Goal: Task Accomplishment & Management: Use online tool/utility

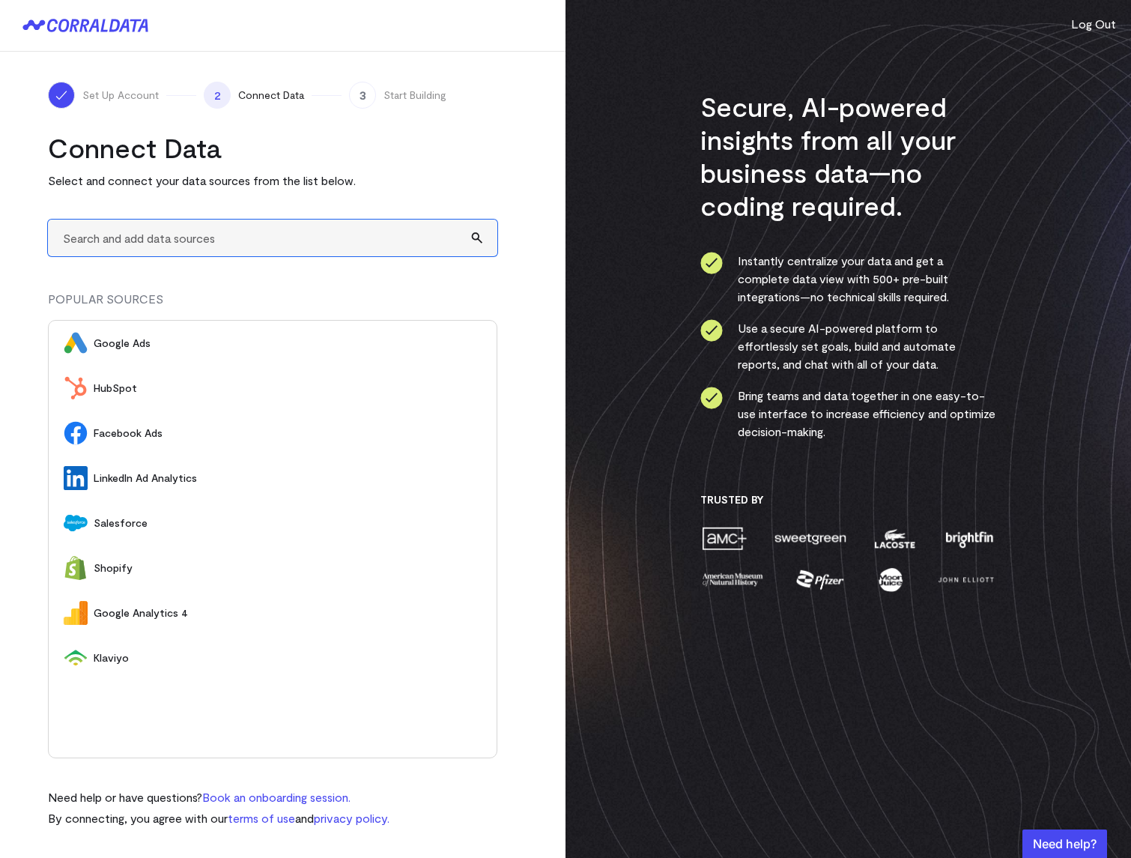
click at [113, 251] on input "text" at bounding box center [273, 238] width 450 height 37
type input "A"
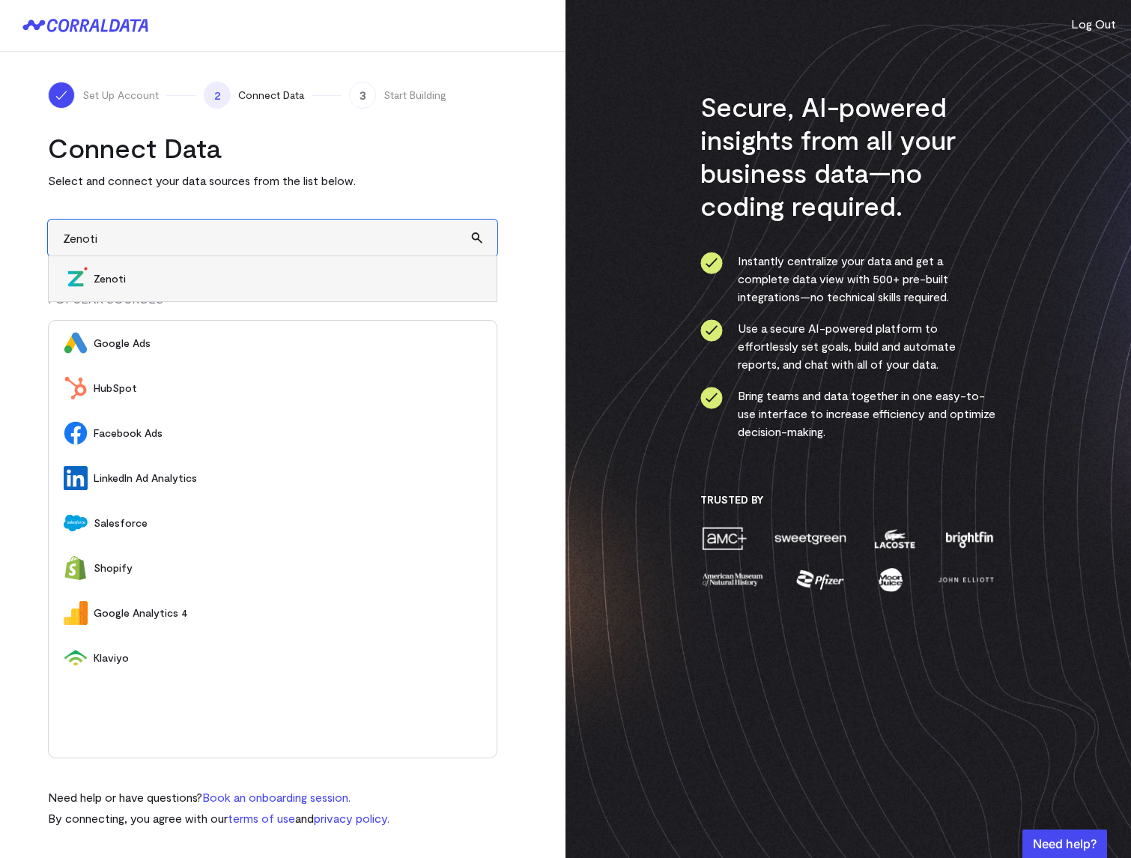
type input "Zenoti"
click at [166, 279] on span "Zenoti" at bounding box center [288, 278] width 388 height 15
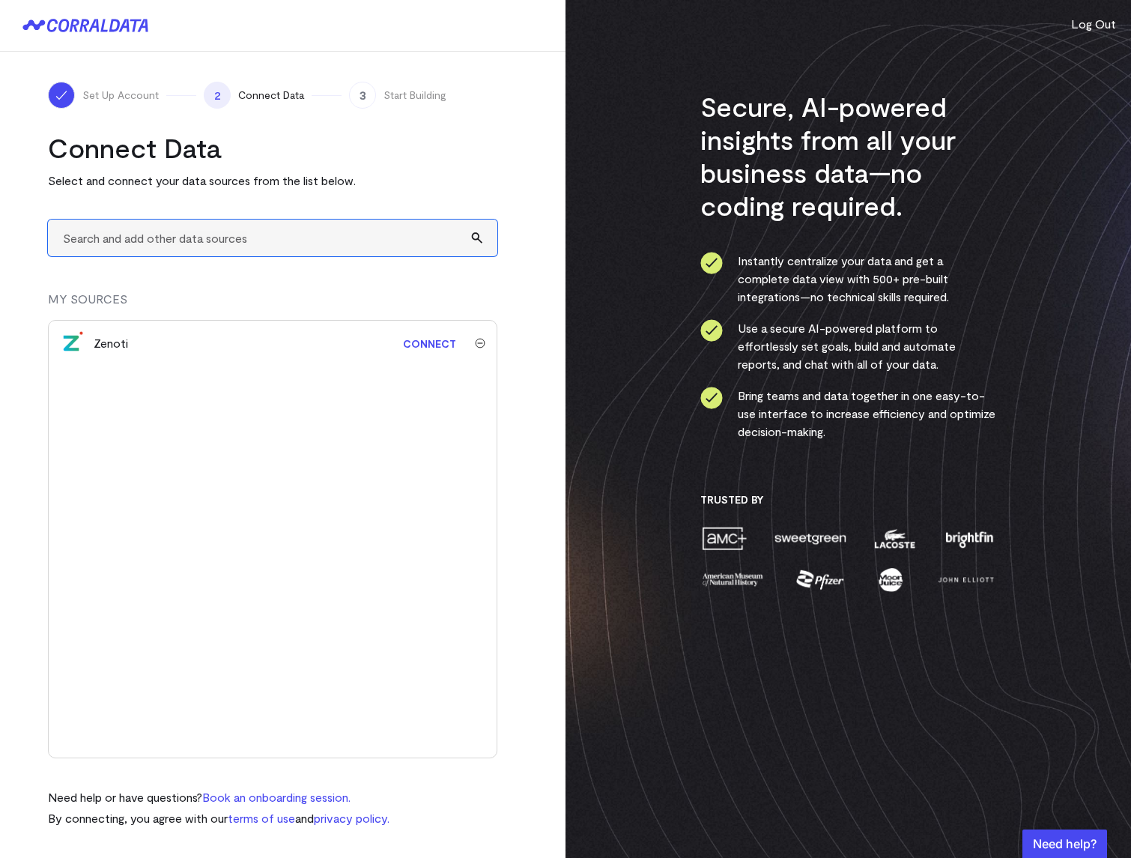
click at [108, 236] on input "text" at bounding box center [273, 238] width 450 height 37
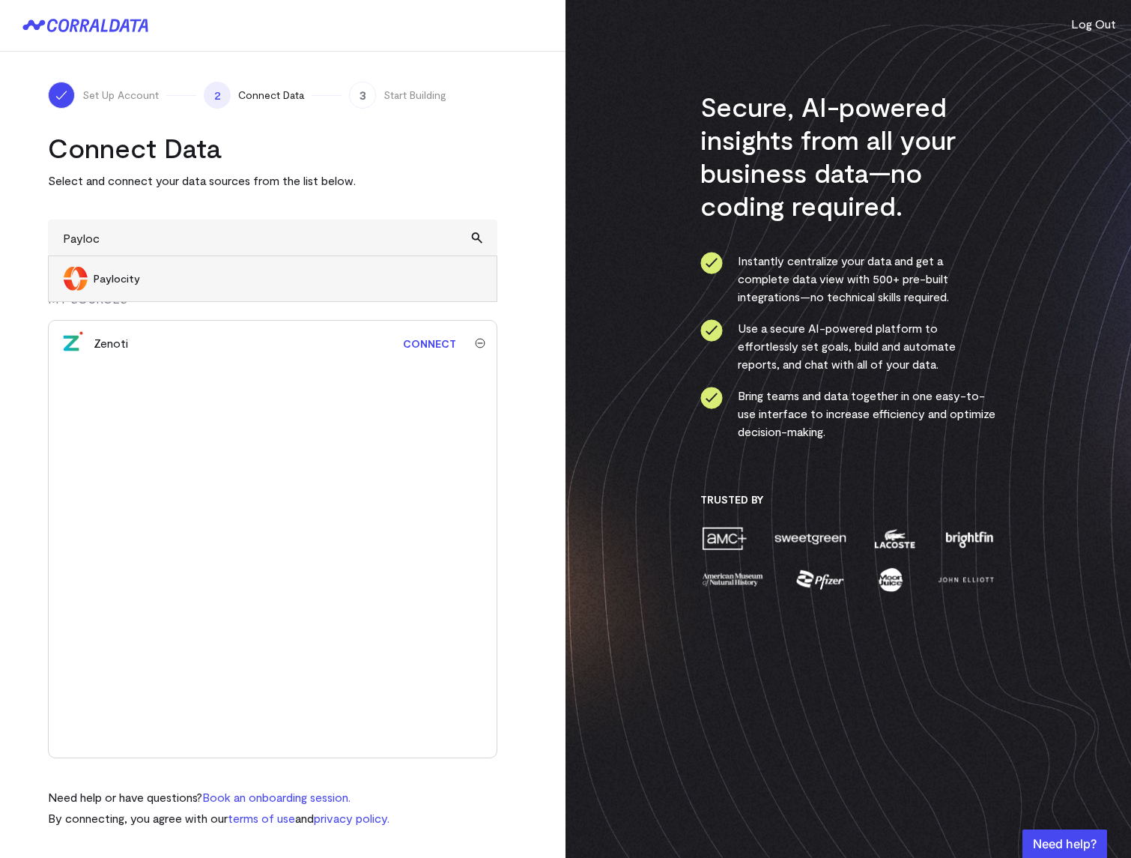
click at [149, 277] on span "Paylocity" at bounding box center [288, 278] width 388 height 15
type input "Paylocity"
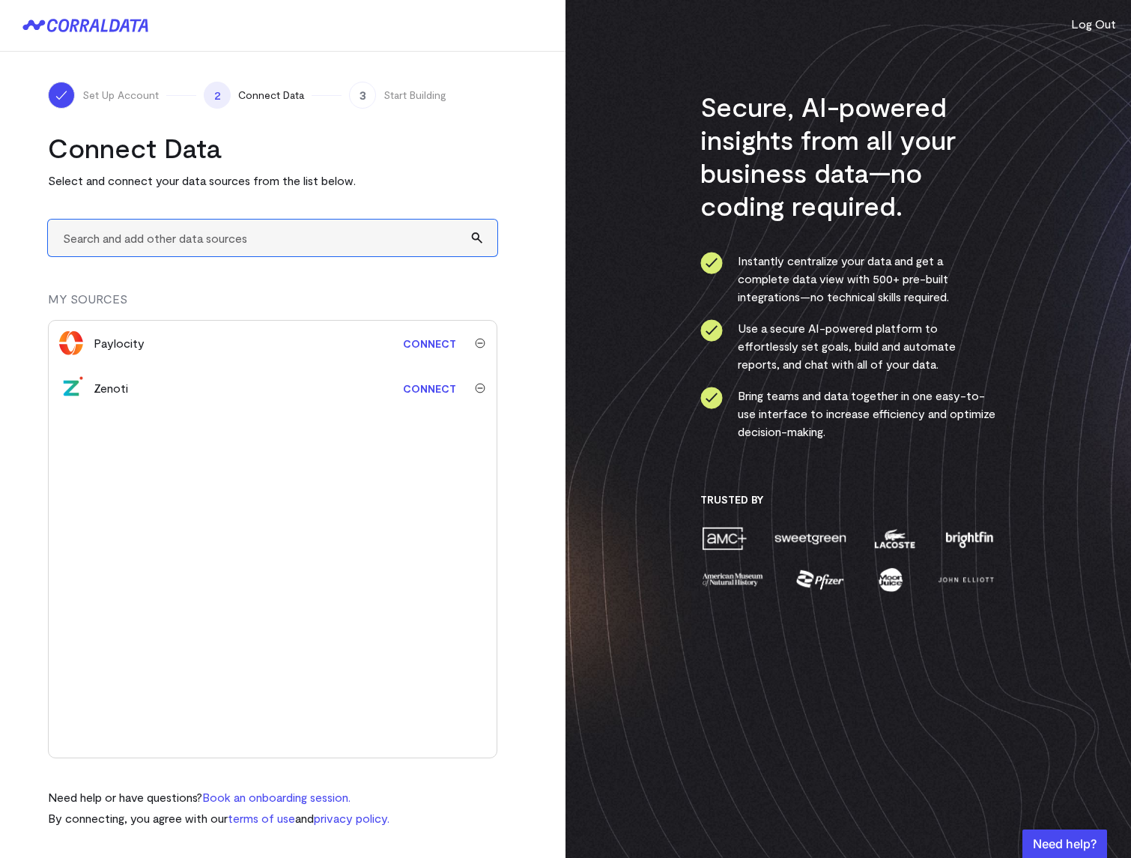
click at [116, 240] on input "text" at bounding box center [273, 238] width 450 height 37
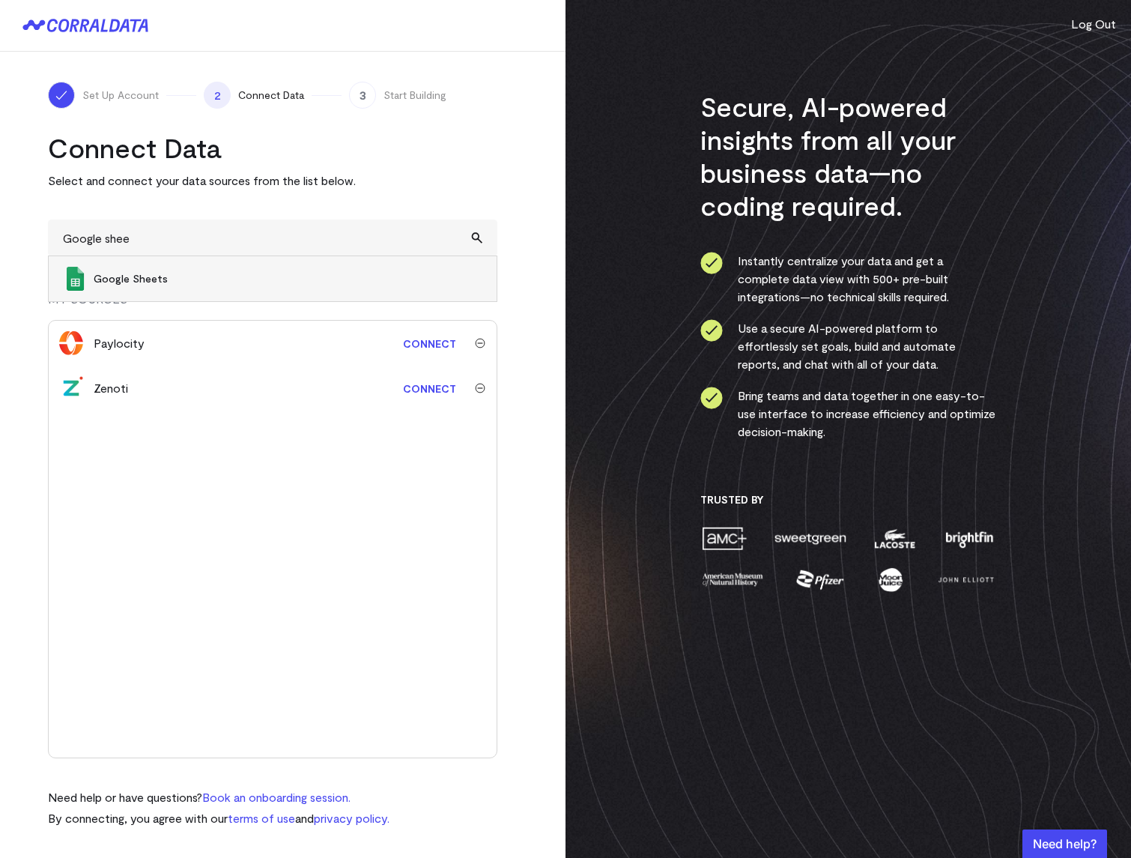
click at [229, 279] on span "Google Sheets" at bounding box center [288, 278] width 388 height 15
type input "Google Sheets"
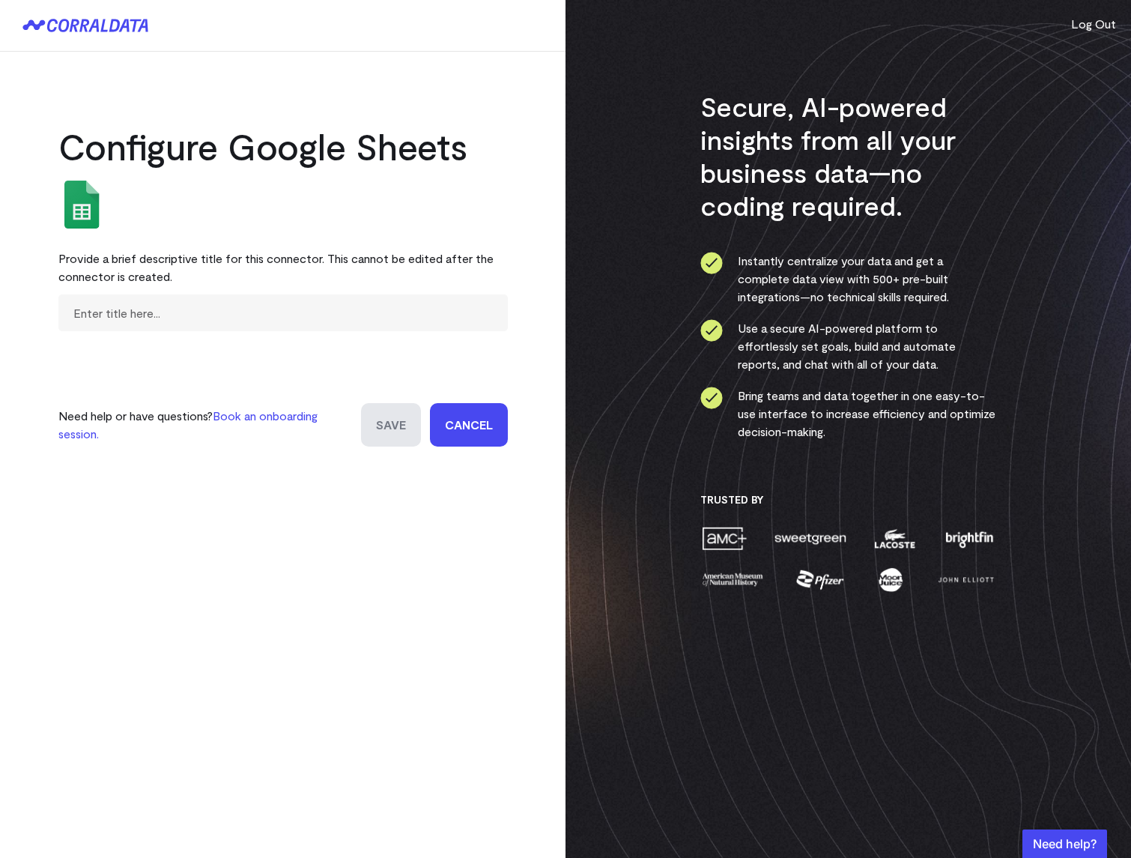
click at [473, 432] on link "Cancel" at bounding box center [469, 424] width 78 height 43
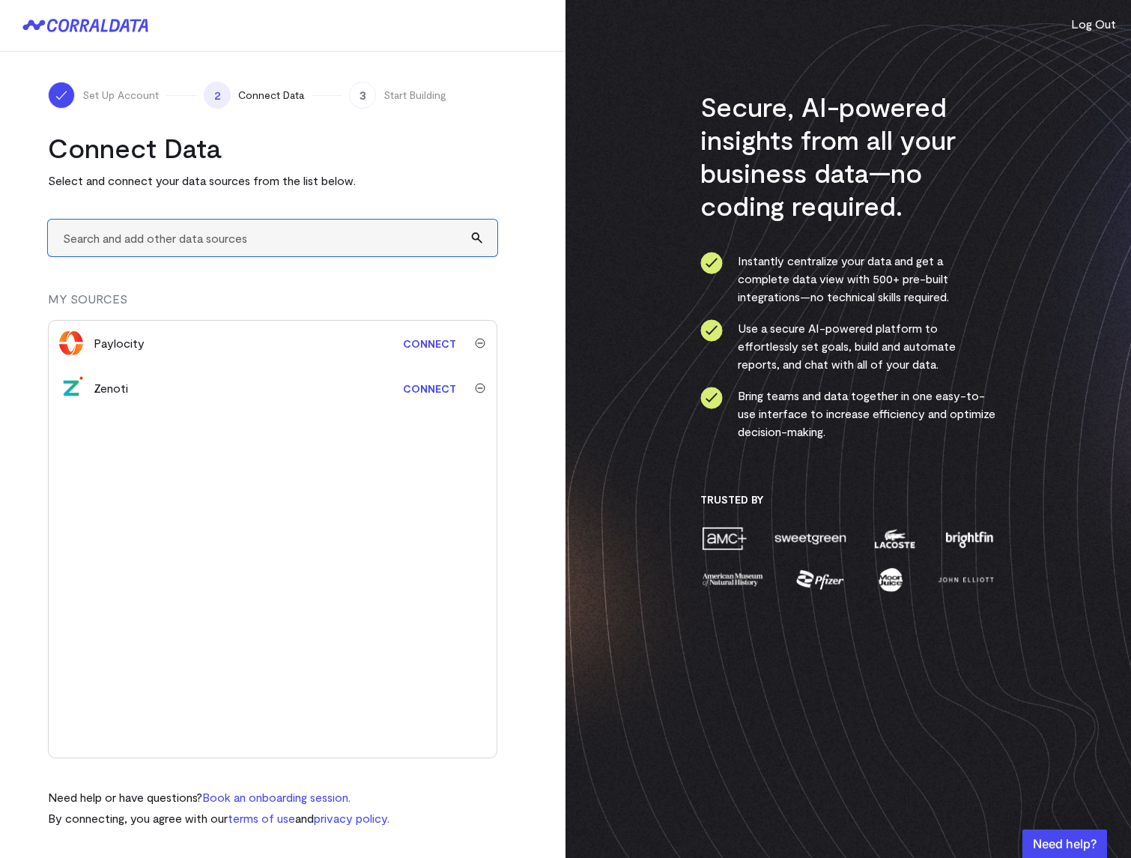
click at [80, 240] on input "text" at bounding box center [273, 238] width 450 height 37
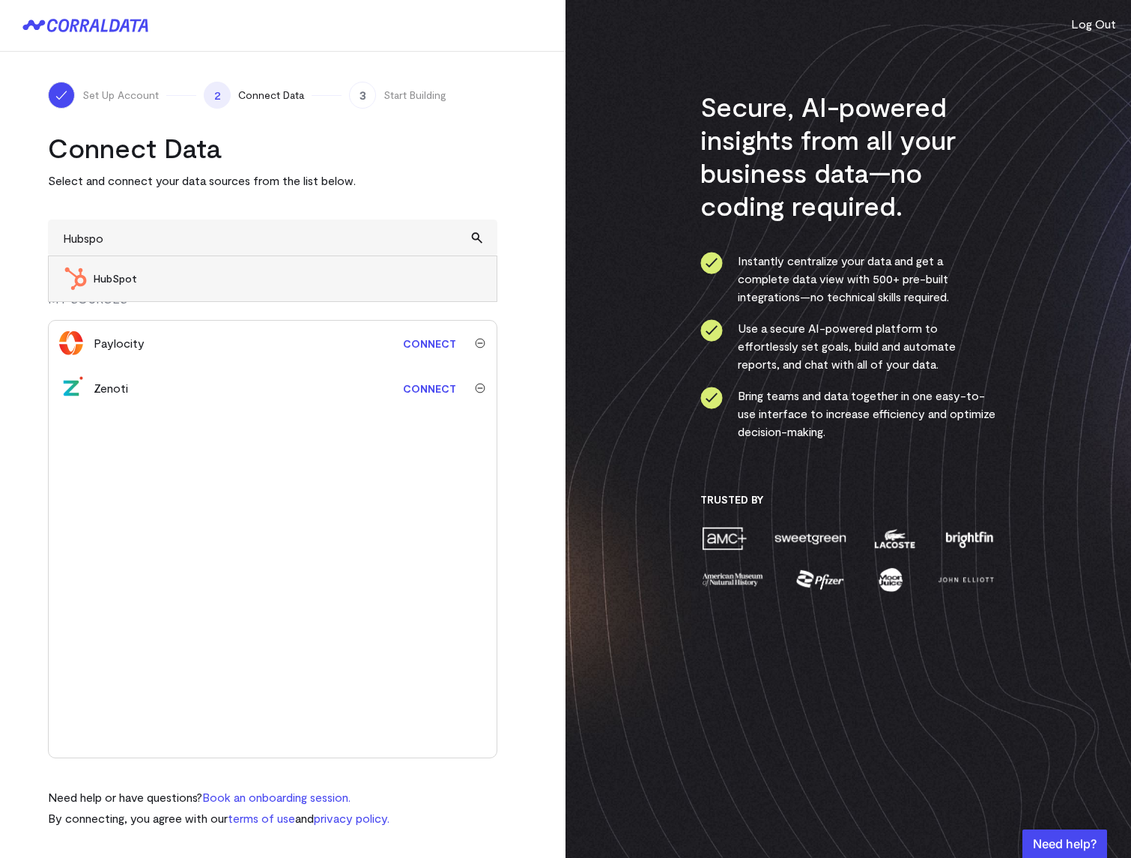
click at [180, 283] on span "HubSpot" at bounding box center [288, 278] width 388 height 15
type input "HubSpot"
